Goal: Find specific page/section: Find specific page/section

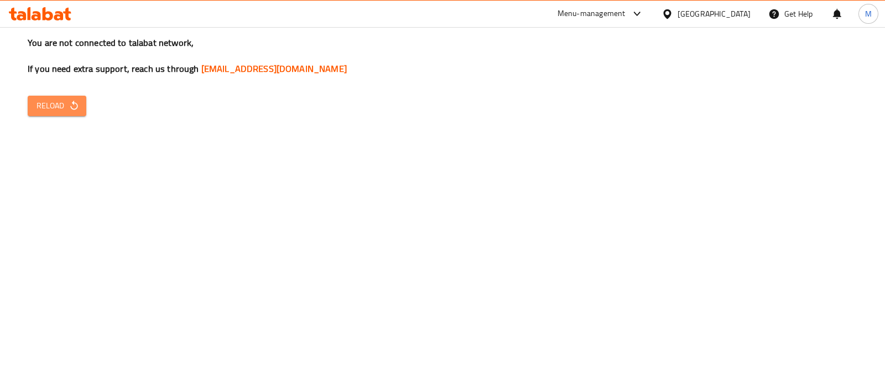
click at [61, 107] on span "Reload" at bounding box center [56, 106] width 41 height 14
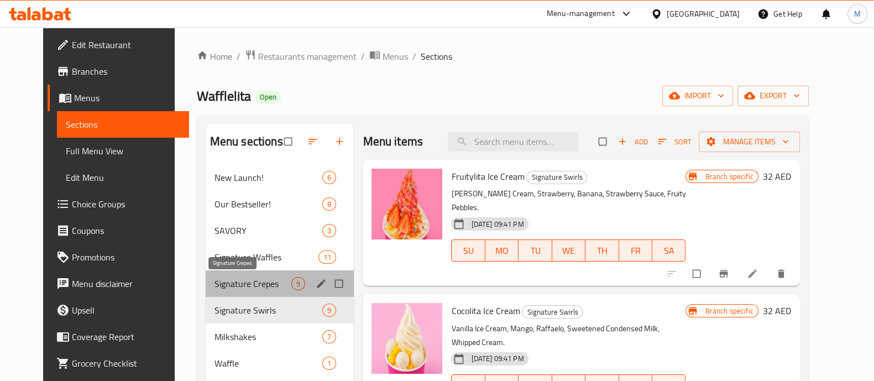
click at [220, 280] on span "Signature Crepes" at bounding box center [253, 283] width 77 height 13
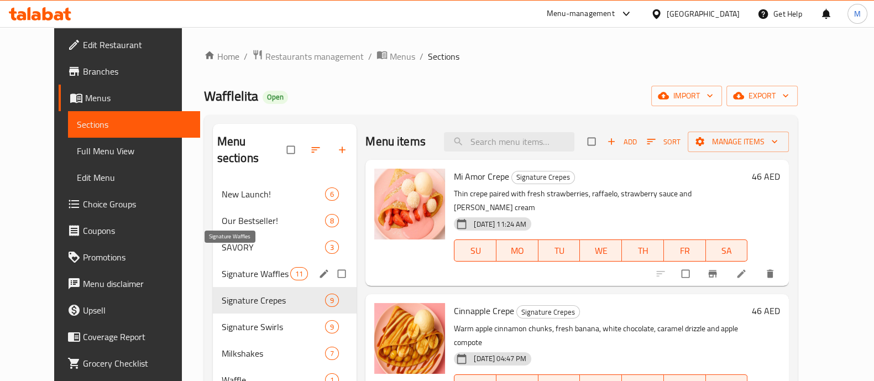
click at [224, 267] on span "Signature Waffles" at bounding box center [256, 273] width 69 height 13
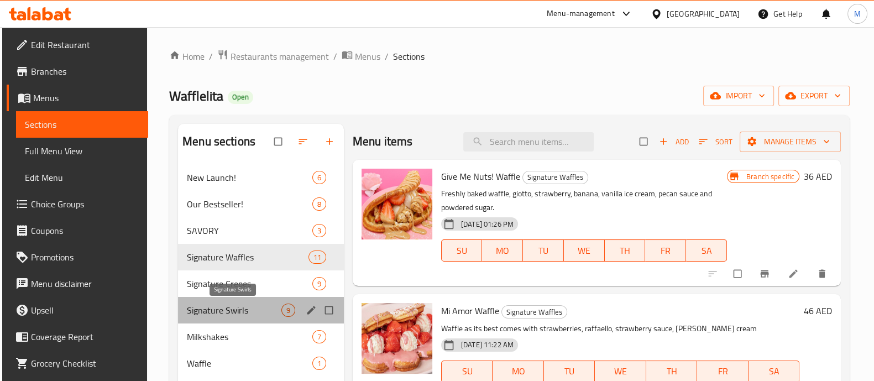
click at [217, 304] on span "Signature Swirls" at bounding box center [234, 310] width 95 height 13
